Goal: Navigation & Orientation: Understand site structure

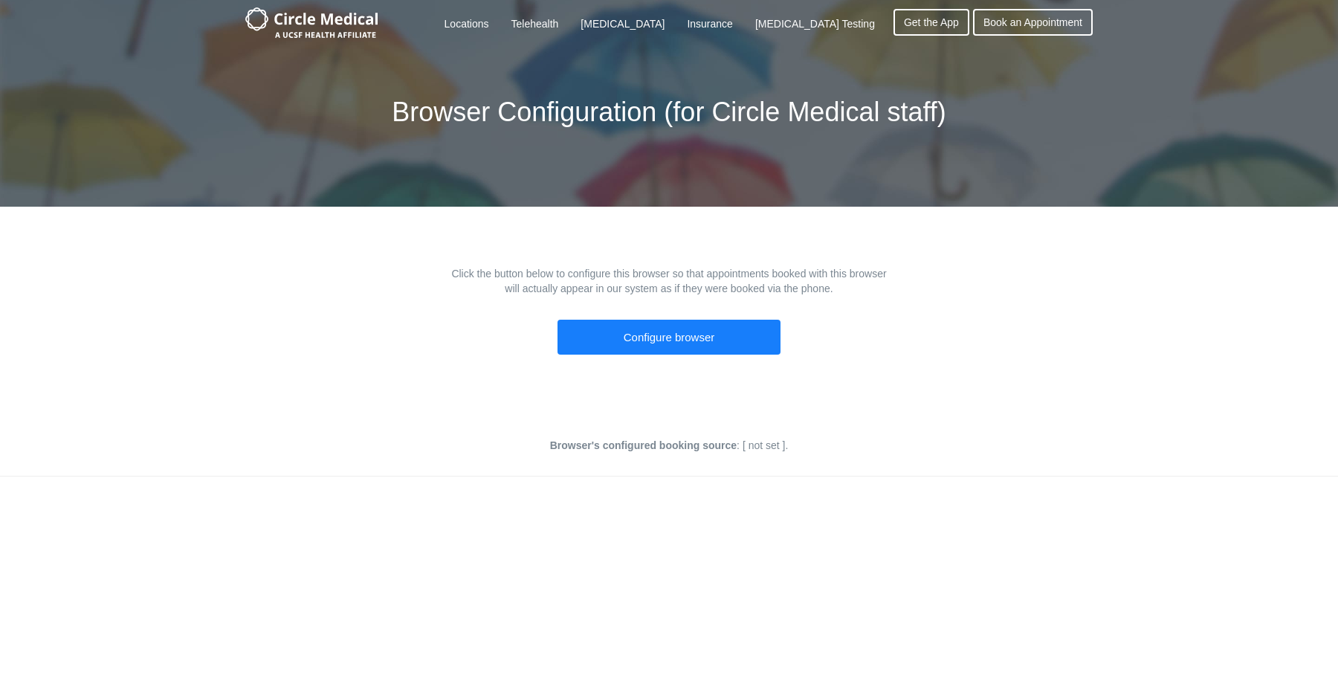
click at [802, 106] on h1 "Browser Configuration (for Circle Medical staff)" at bounding box center [669, 121] width 555 height 48
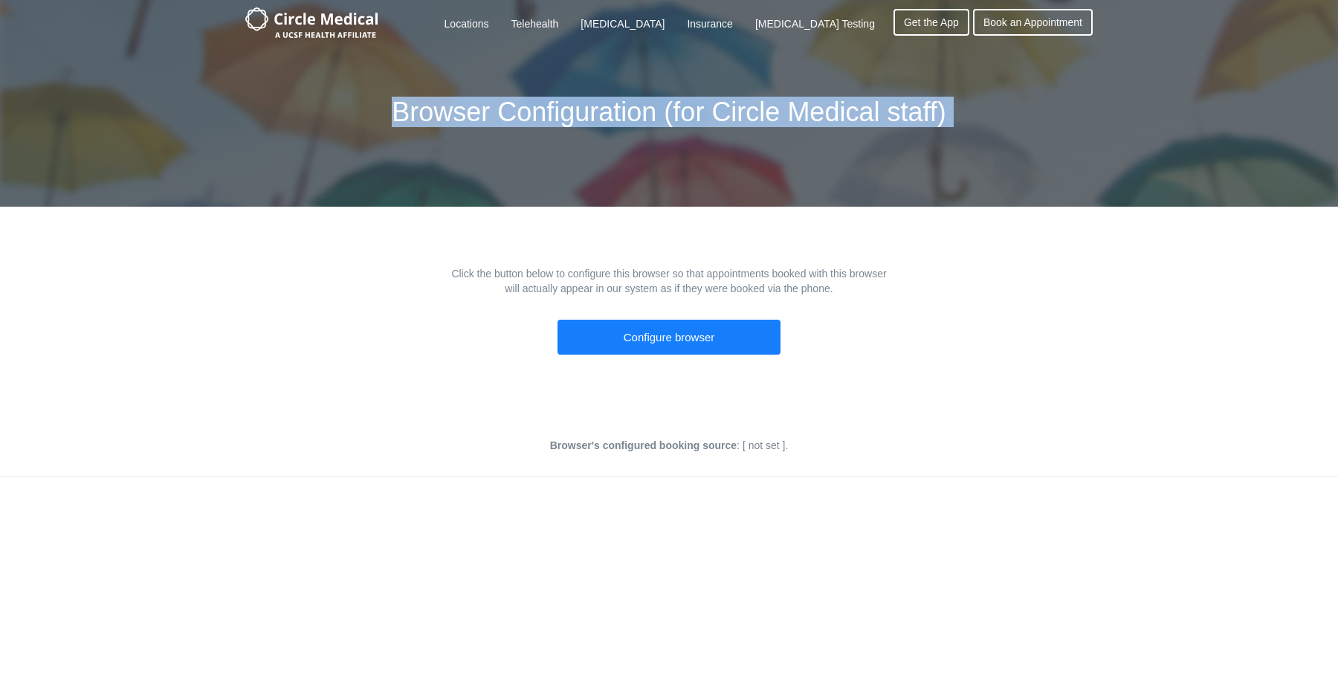
click at [802, 106] on h1 "Browser Configuration (for Circle Medical staff)" at bounding box center [669, 121] width 555 height 48
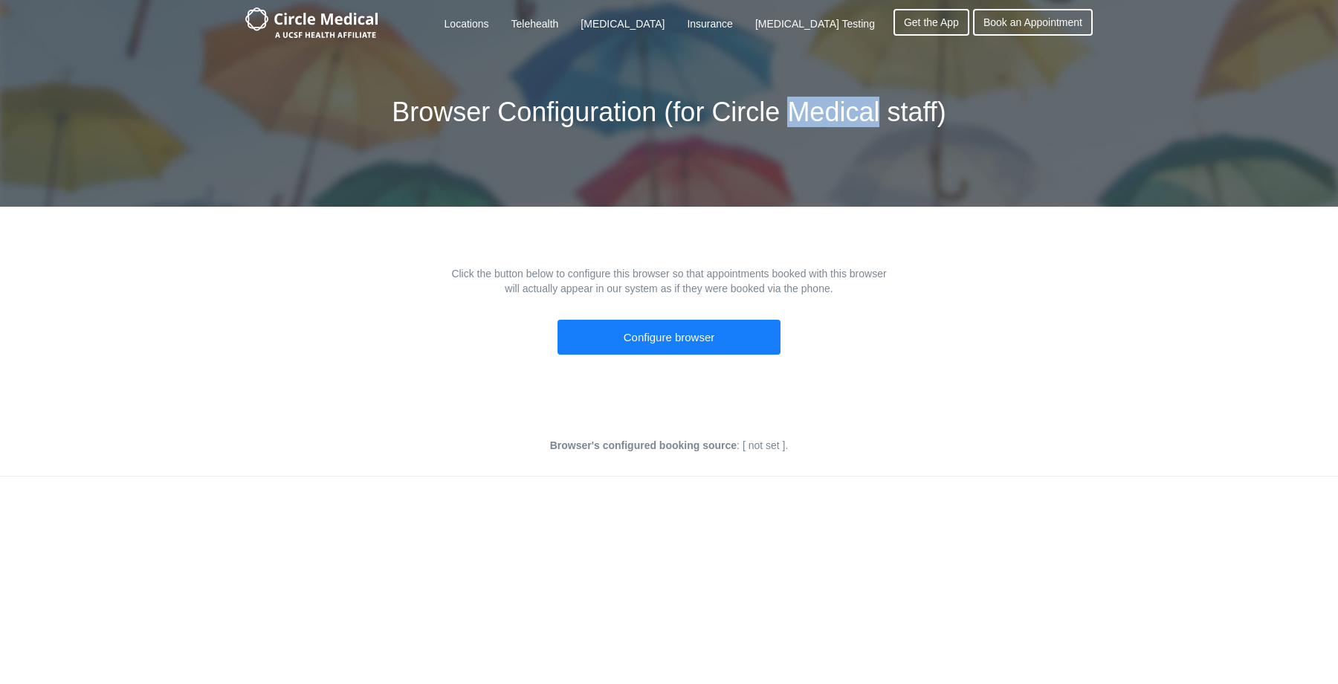
click at [802, 106] on h1 "Browser Configuration (for Circle Medical staff)" at bounding box center [669, 121] width 555 height 48
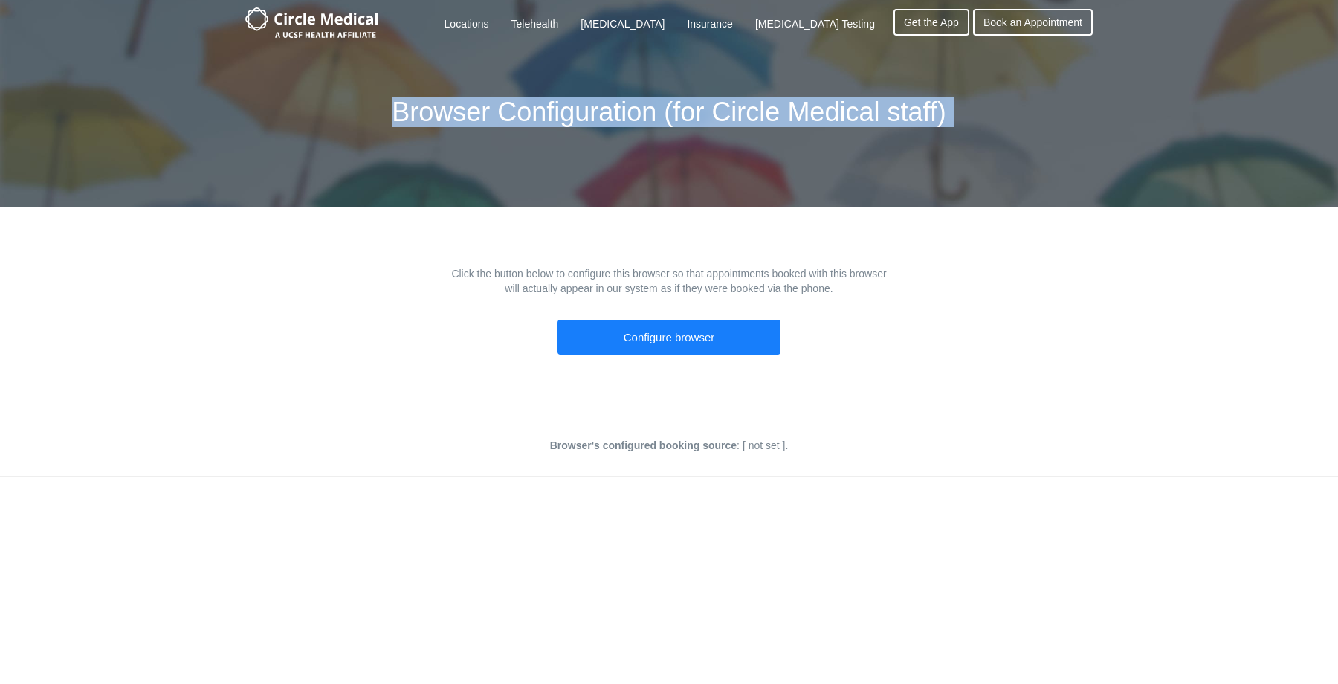
click at [802, 106] on h1 "Browser Configuration (for Circle Medical staff)" at bounding box center [669, 121] width 555 height 48
click at [240, 93] on div "Browser Configuration (for Circle Medical staff)" at bounding box center [669, 134] width 870 height 145
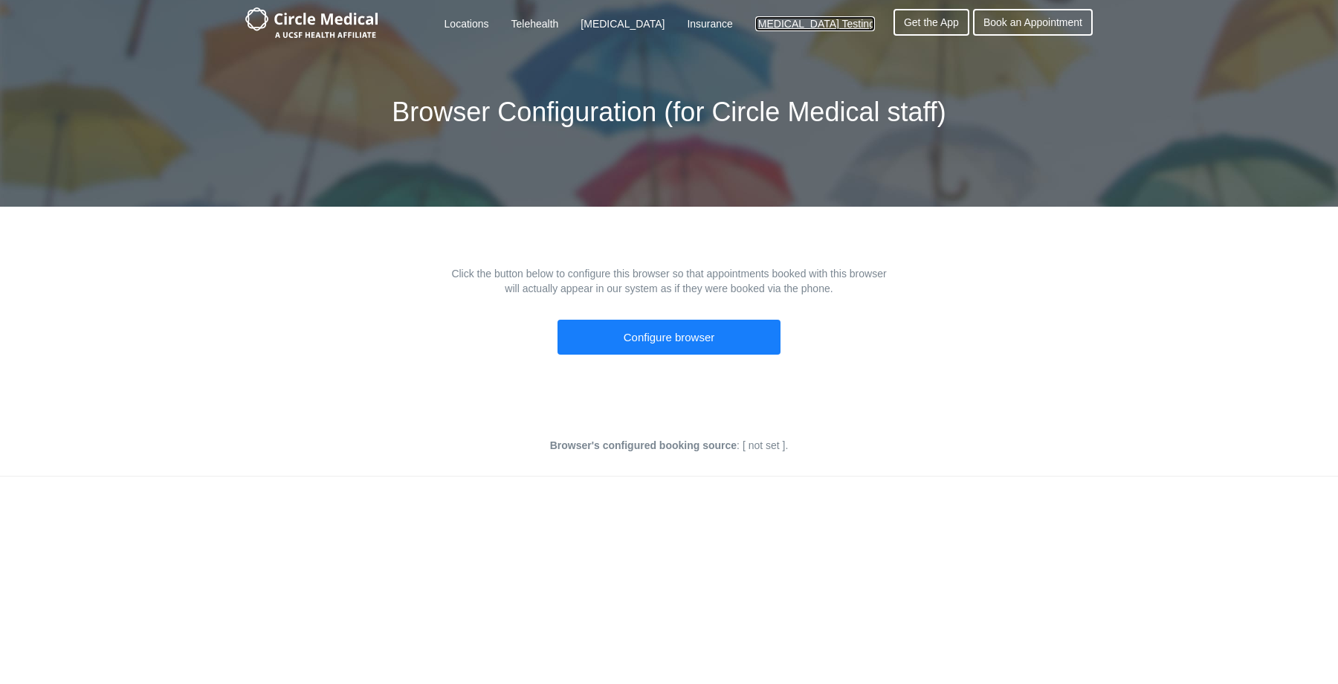
click at [802, 18] on link "[MEDICAL_DATA] Testing" at bounding box center [815, 23] width 120 height 15
click at [722, 21] on link "Insurance" at bounding box center [709, 23] width 45 height 15
click at [665, 19] on link "[MEDICAL_DATA]" at bounding box center [623, 23] width 84 height 15
click at [559, 20] on link "Telehealth" at bounding box center [536, 23] width 48 height 15
click at [489, 22] on link "Locations" at bounding box center [467, 23] width 45 height 15
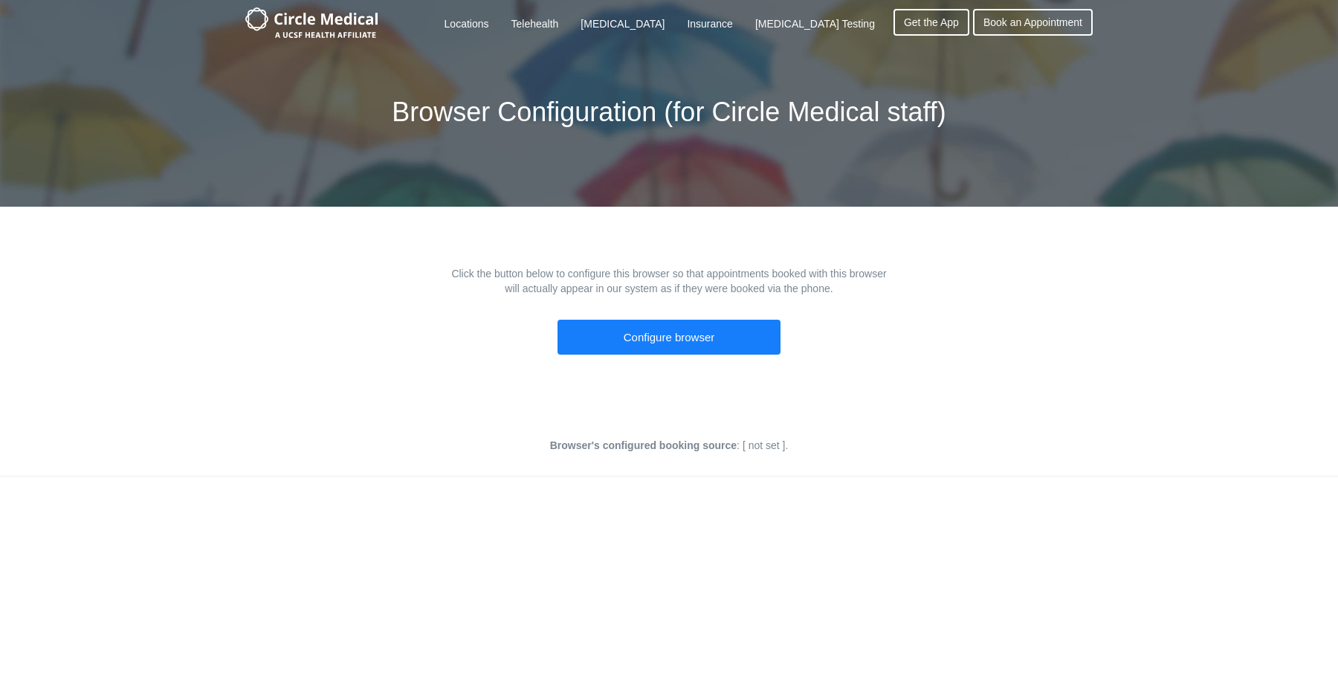
click at [833, 104] on h1 "Browser Configuration (for Circle Medical staff)" at bounding box center [669, 121] width 555 height 48
